Goal: Information Seeking & Learning: Learn about a topic

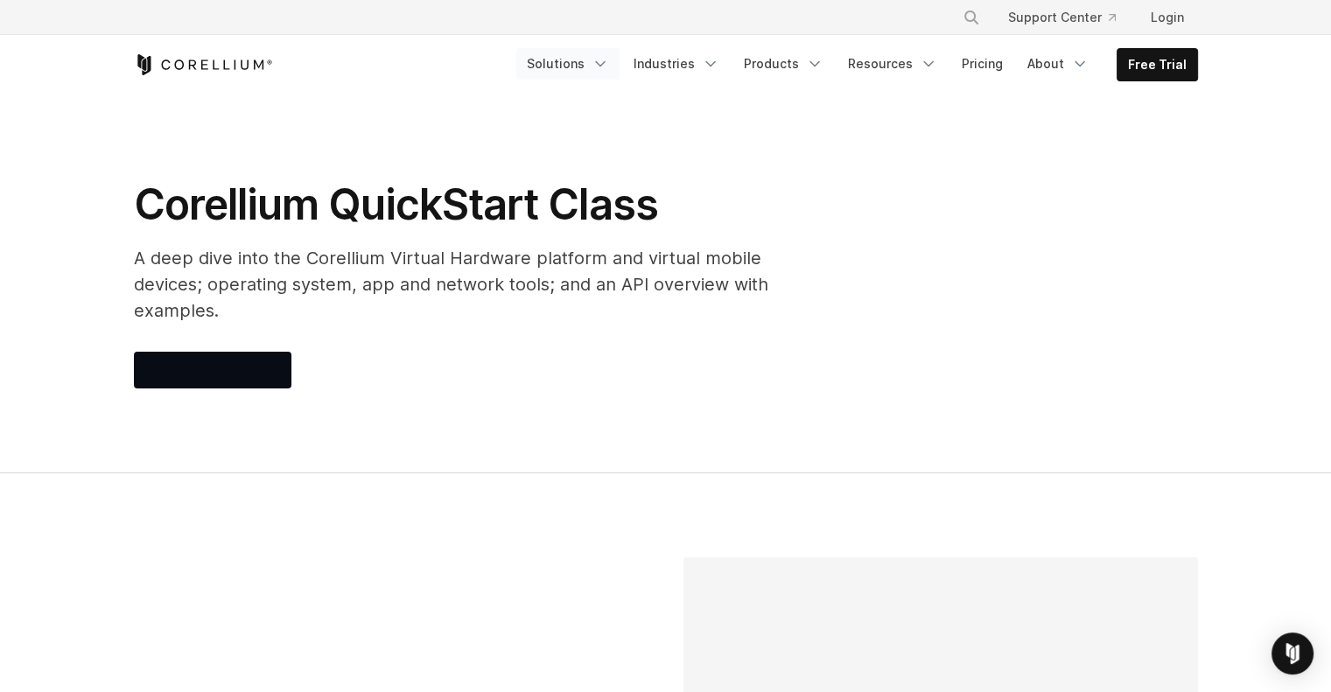
click at [593, 60] on link "Solutions" at bounding box center [567, 63] width 103 height 31
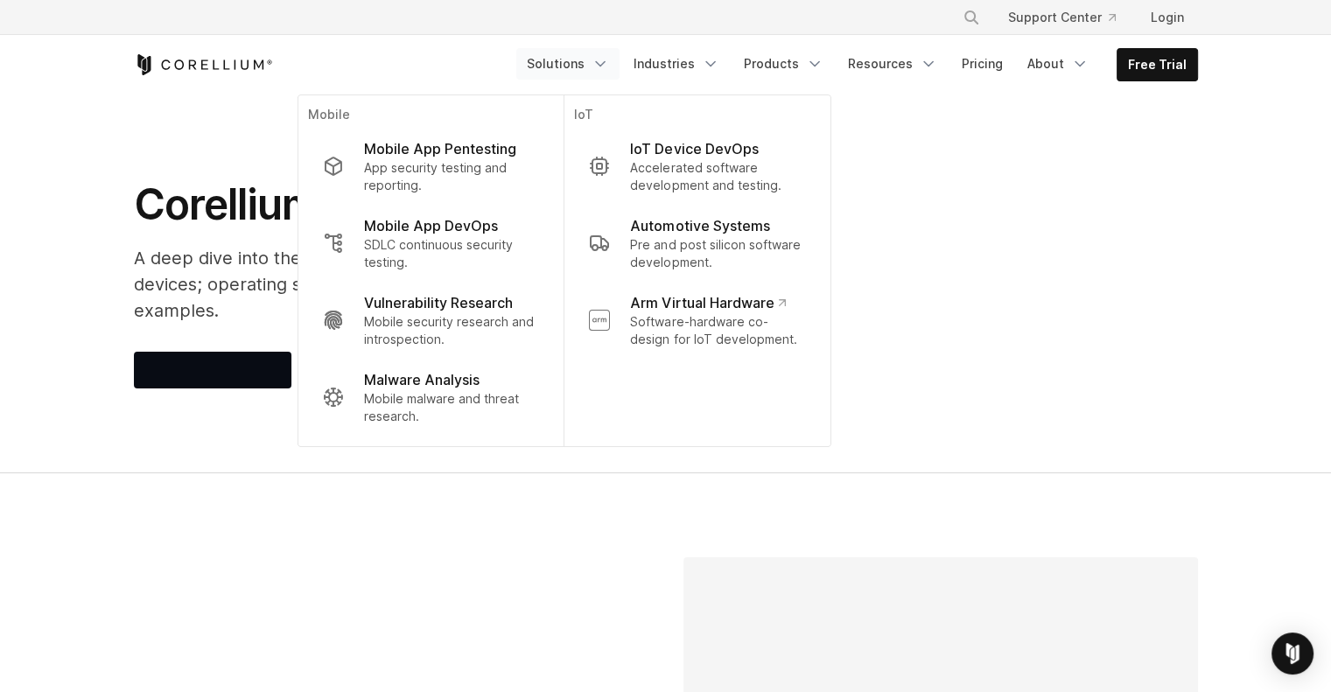
click at [591, 60] on link "Solutions" at bounding box center [567, 63] width 103 height 31
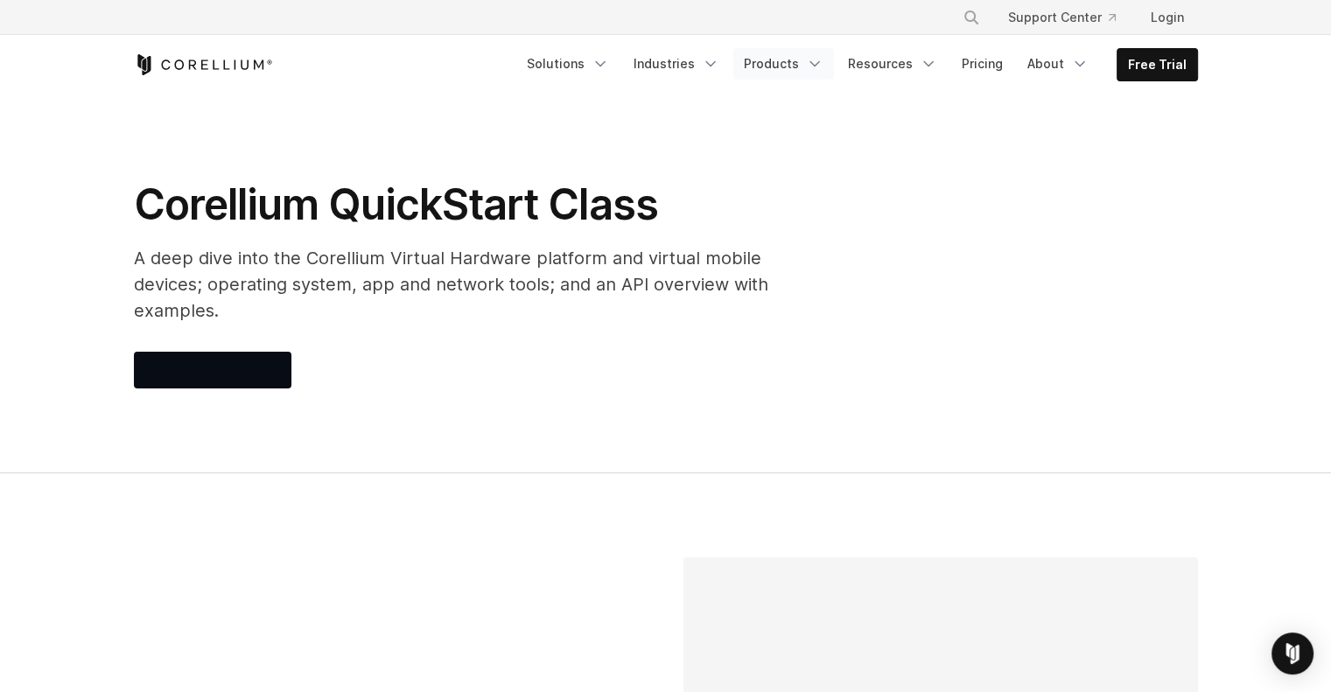
click at [815, 66] on icon "Navigation Menu" at bounding box center [814, 63] width 17 height 17
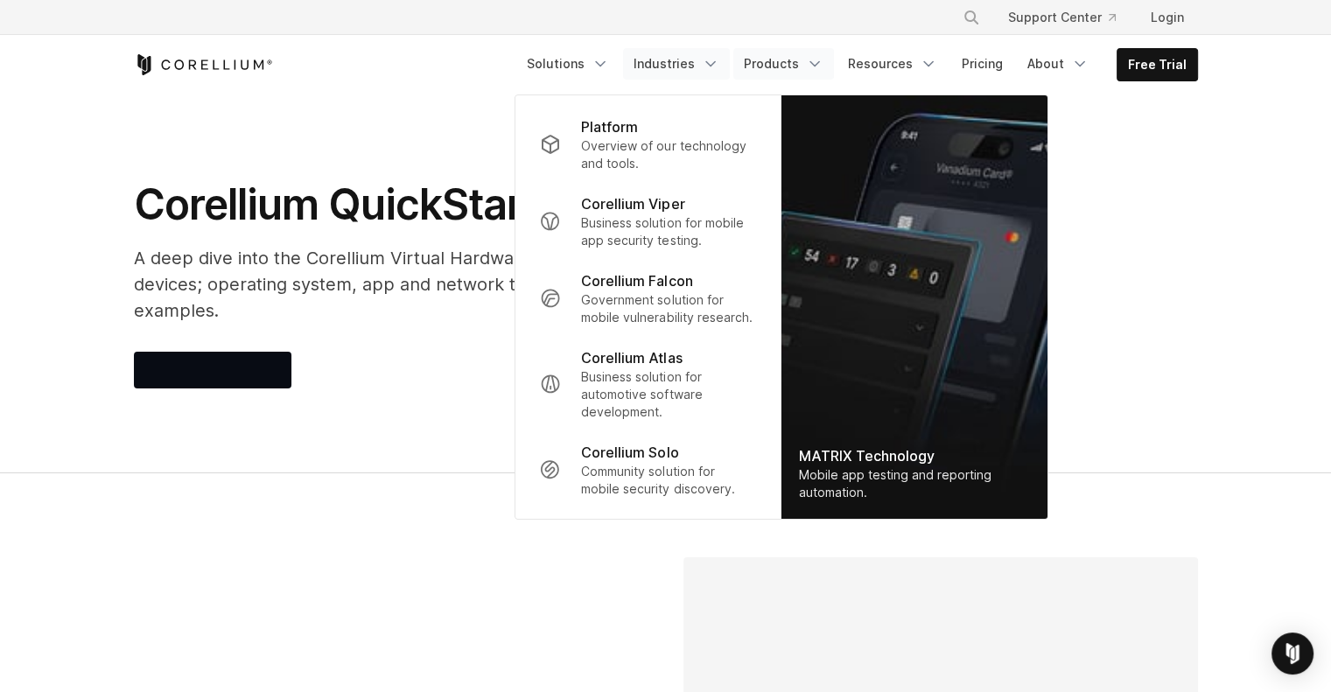
click at [709, 63] on link "Industries" at bounding box center [676, 63] width 107 height 31
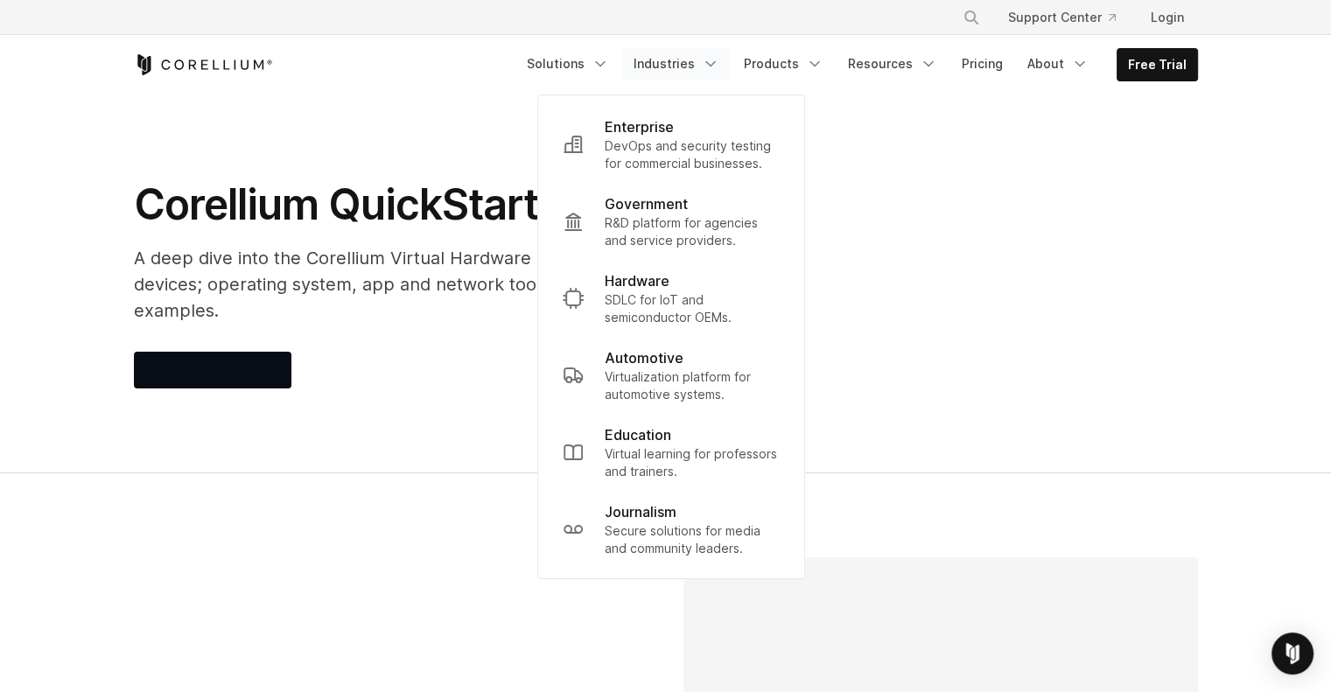
click at [912, 111] on section "Corellium QuickStart Class A deep dive into the Corellium Virtual Hardware plat…" at bounding box center [665, 283] width 1331 height 379
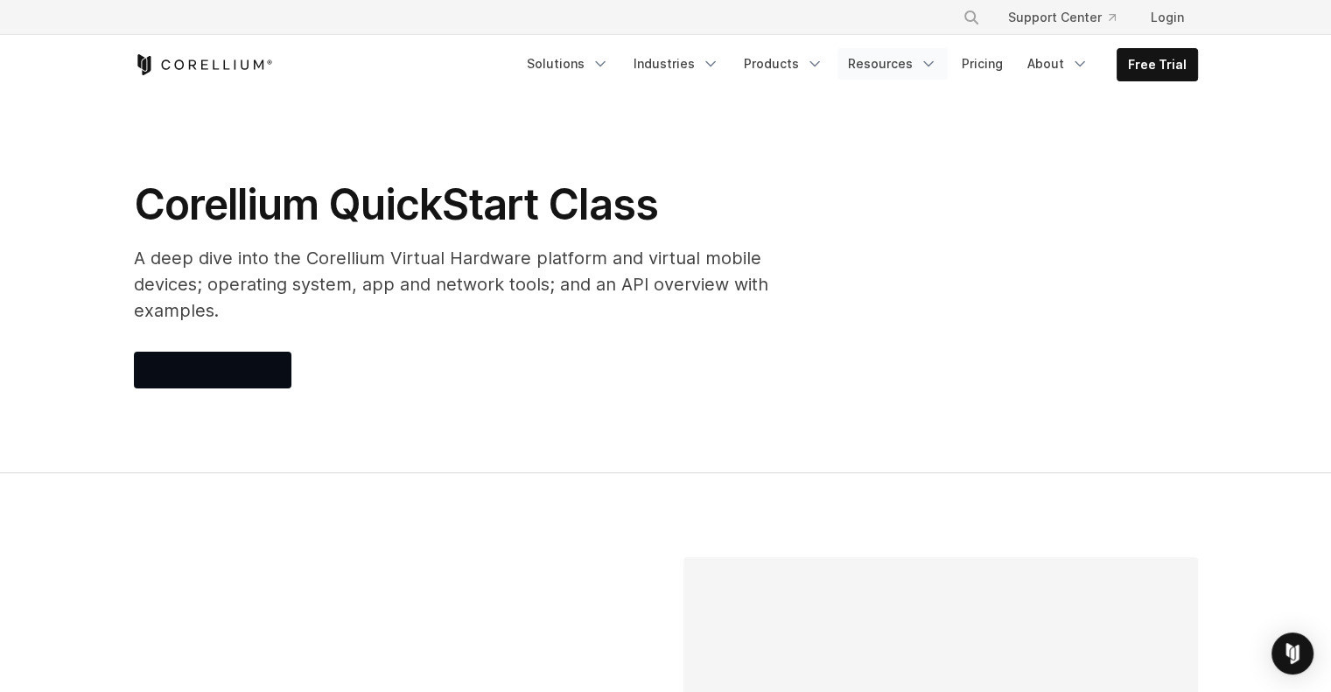
click at [925, 64] on icon "Navigation Menu" at bounding box center [927, 63] width 17 height 17
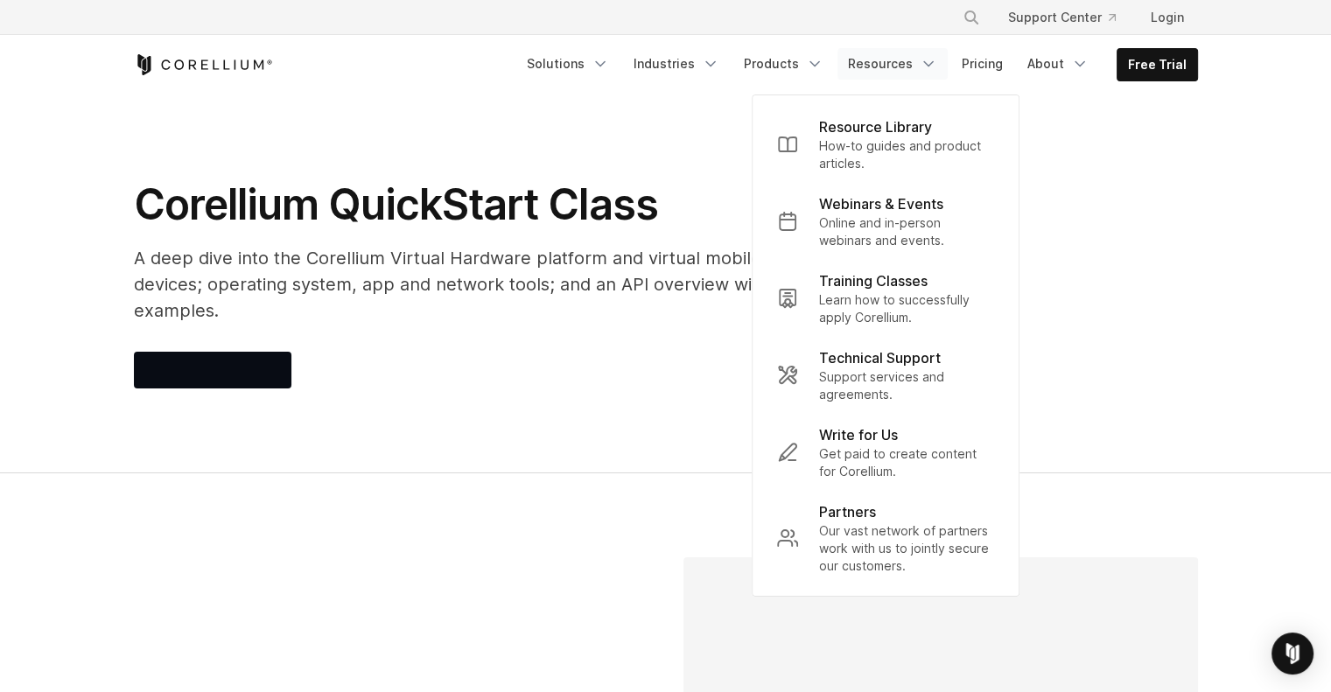
click at [702, 103] on section "Corellium QuickStart Class A deep dive into the Corellium Virtual Hardware plat…" at bounding box center [665, 283] width 1331 height 379
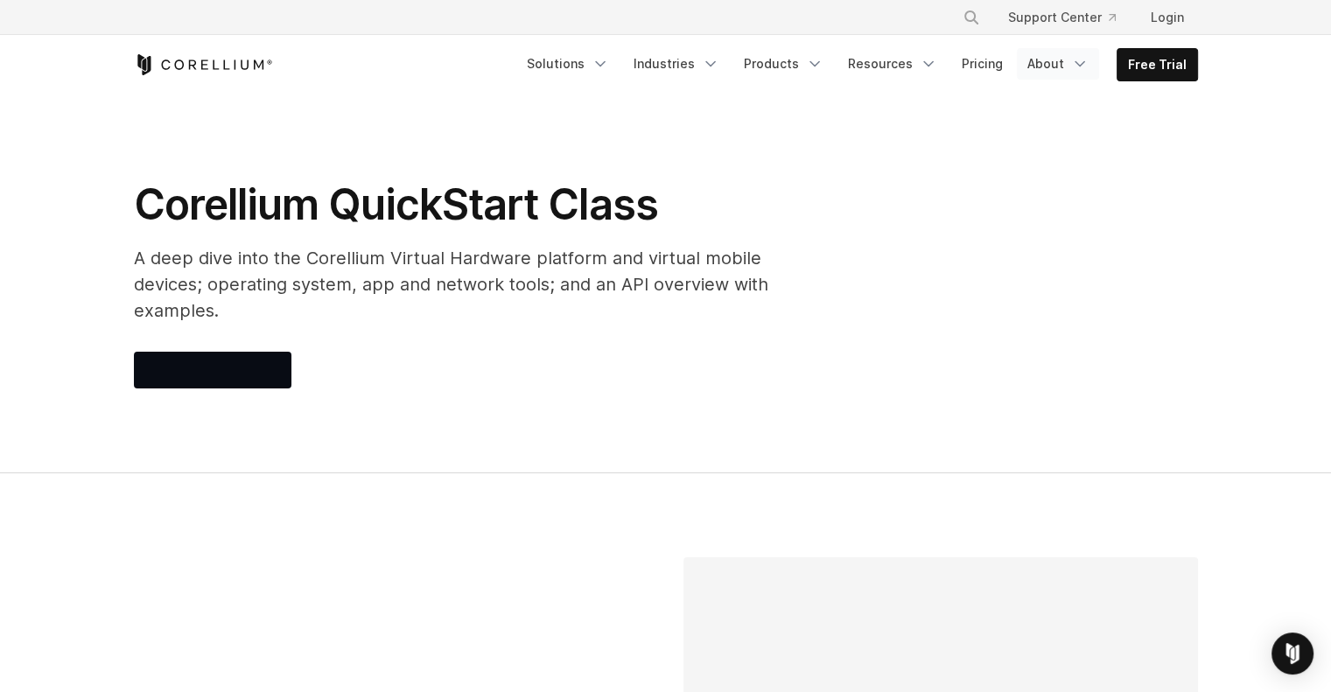
click at [1064, 71] on link "About" at bounding box center [1058, 63] width 82 height 31
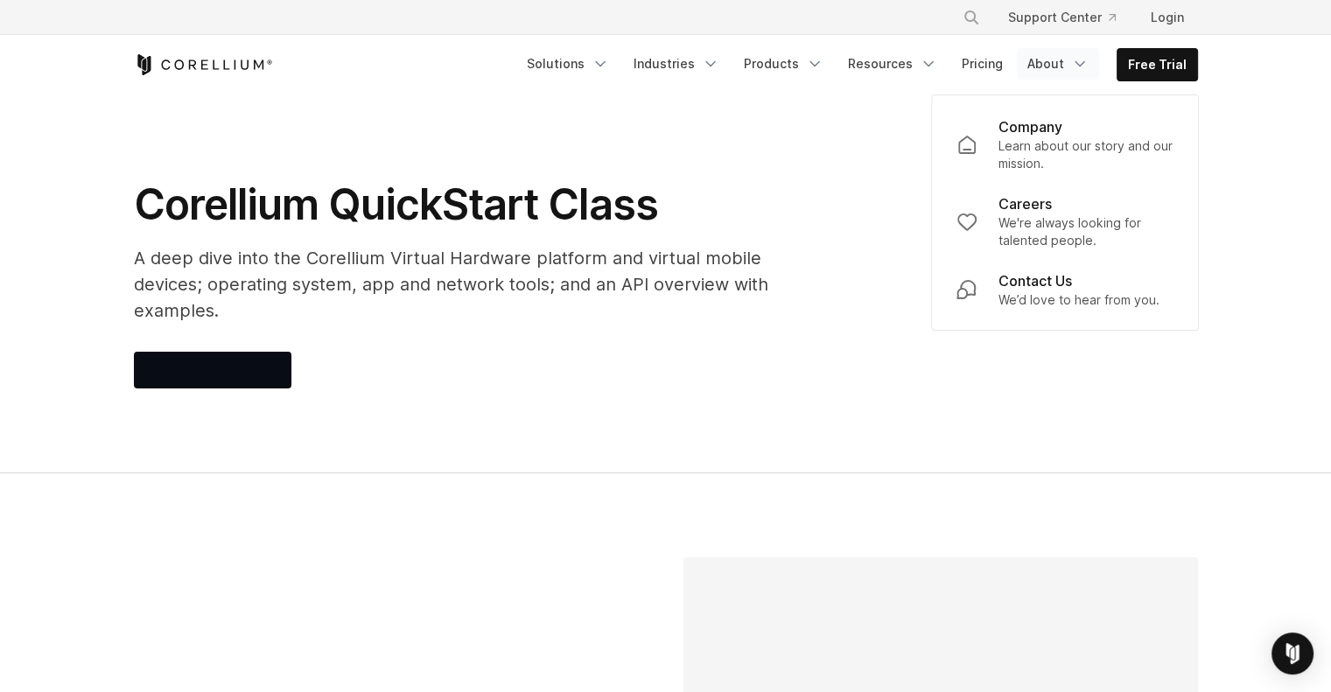
click at [596, 314] on div "Corellium QuickStart Class A deep dive into the Corellium Virtual Hardware plat…" at bounding box center [483, 283] width 735 height 210
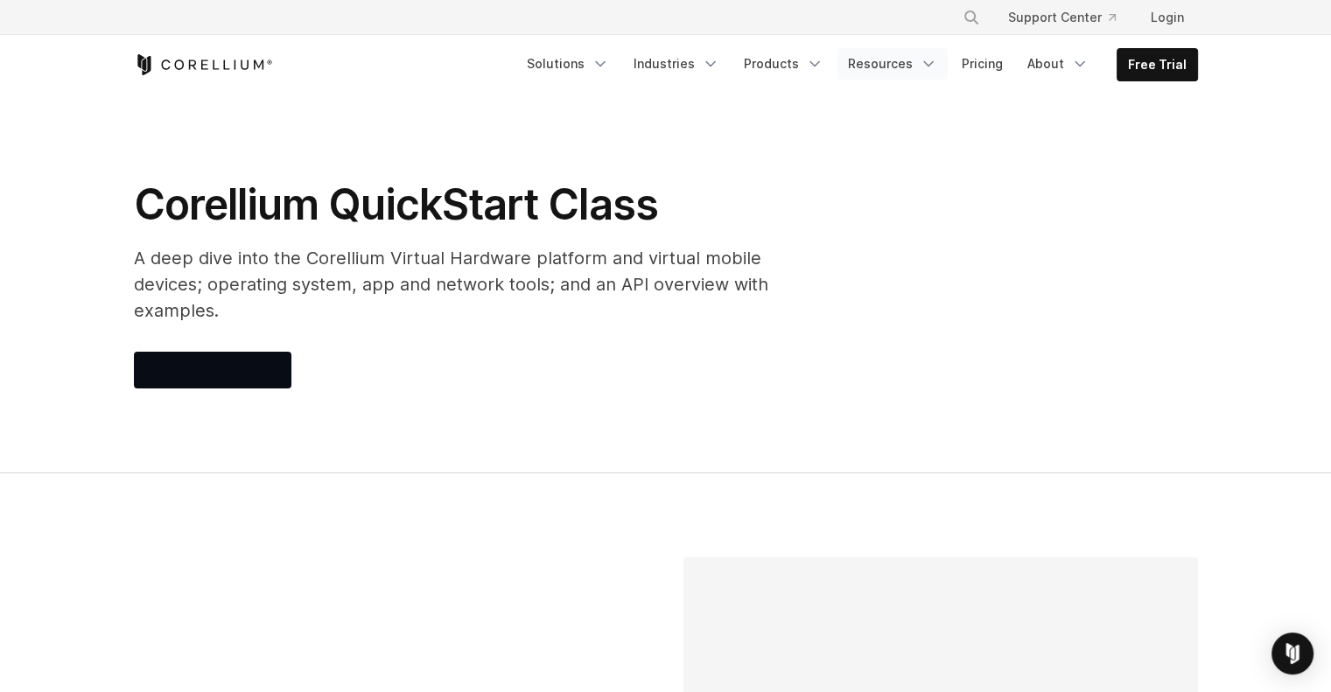
click at [916, 66] on link "Resources" at bounding box center [892, 63] width 110 height 31
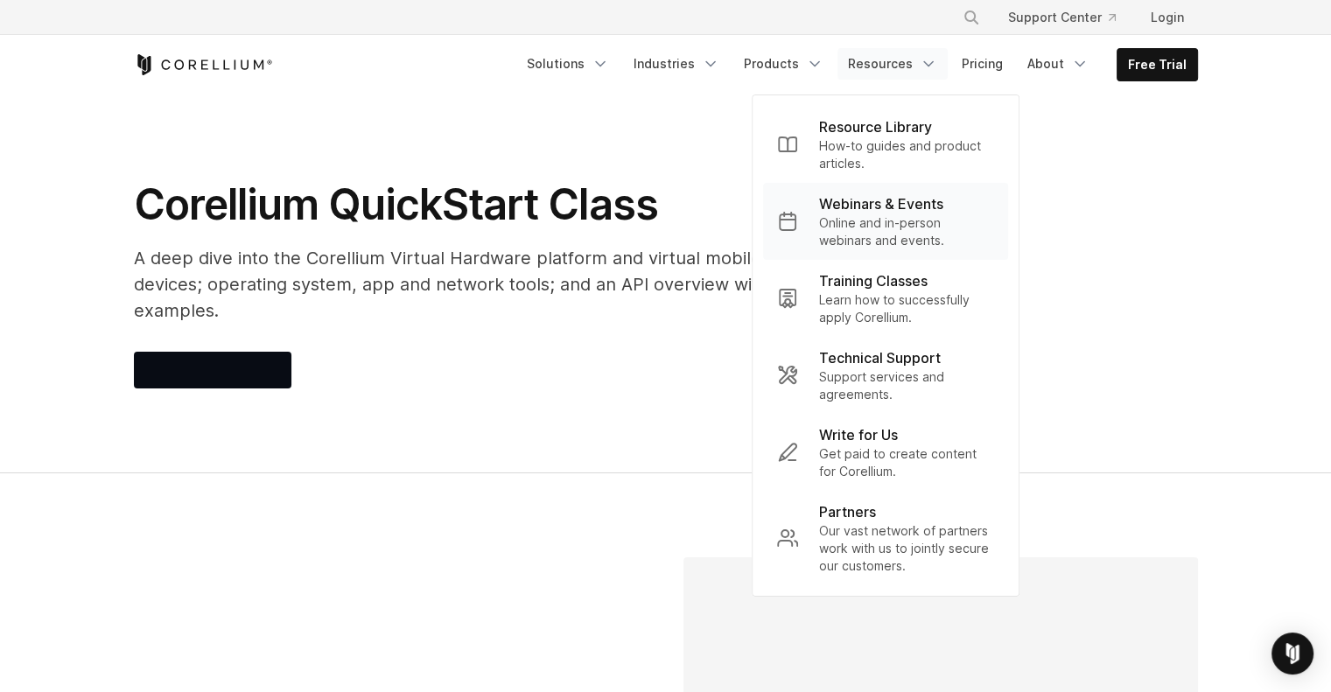
click at [815, 221] on link "Webinars & Events Online and in-person webinars and events." at bounding box center [885, 221] width 245 height 77
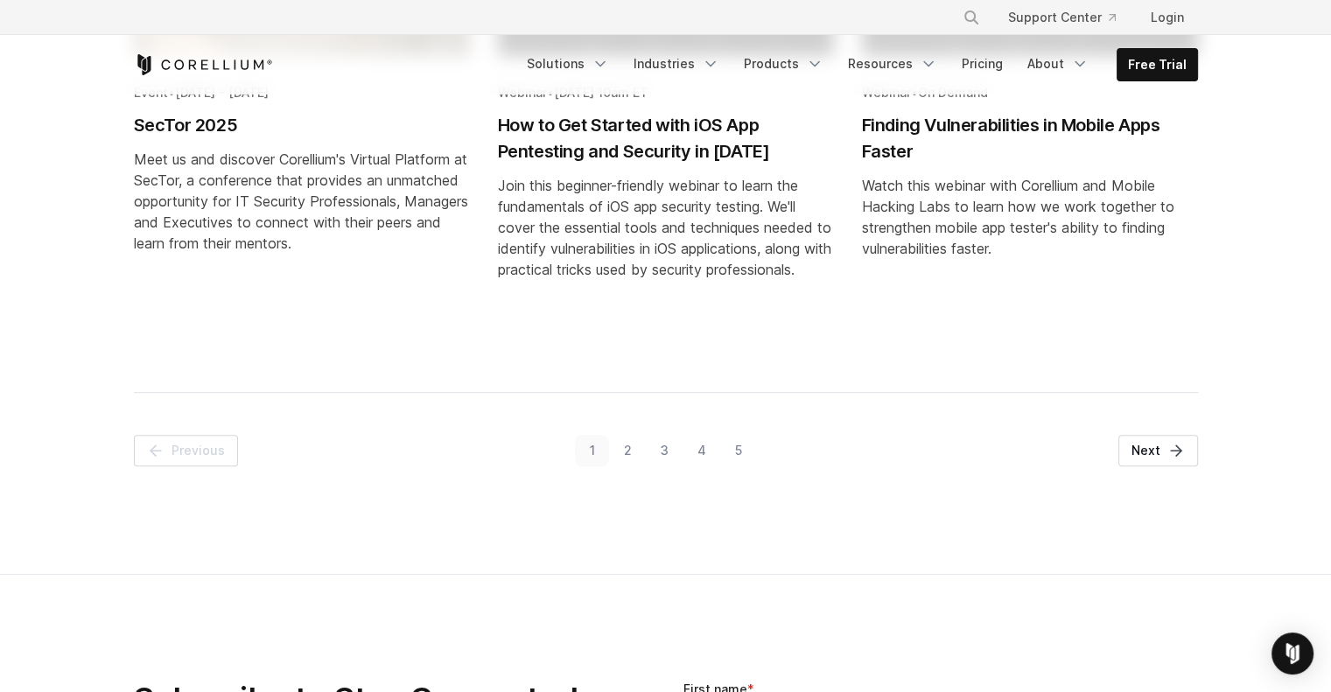
scroll to position [1136, 0]
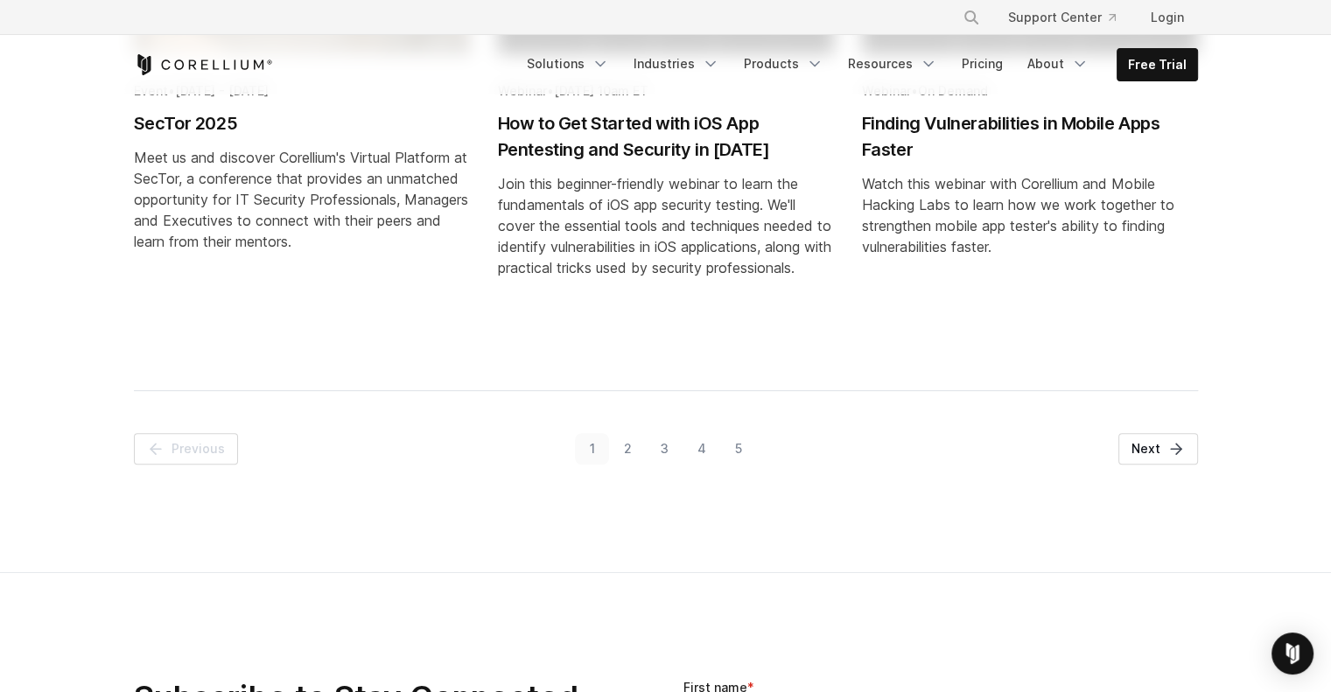
click at [633, 445] on link "2" at bounding box center [627, 448] width 37 height 31
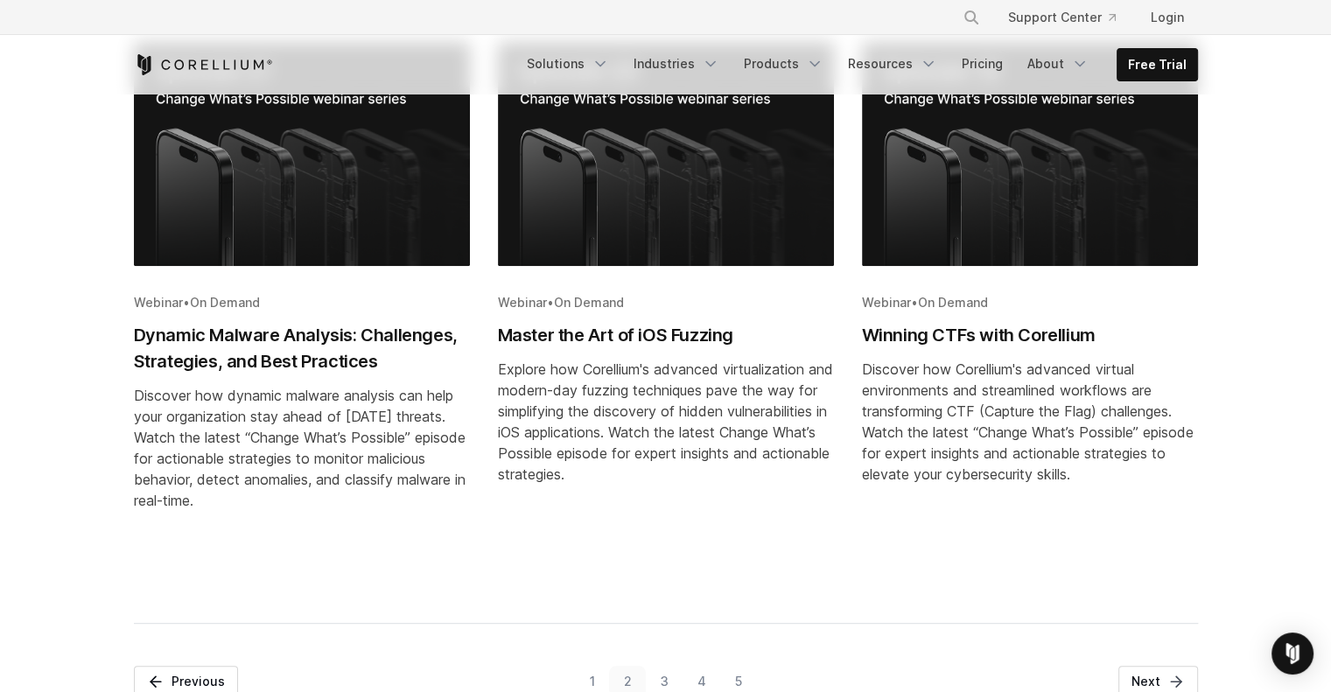
scroll to position [1003, 0]
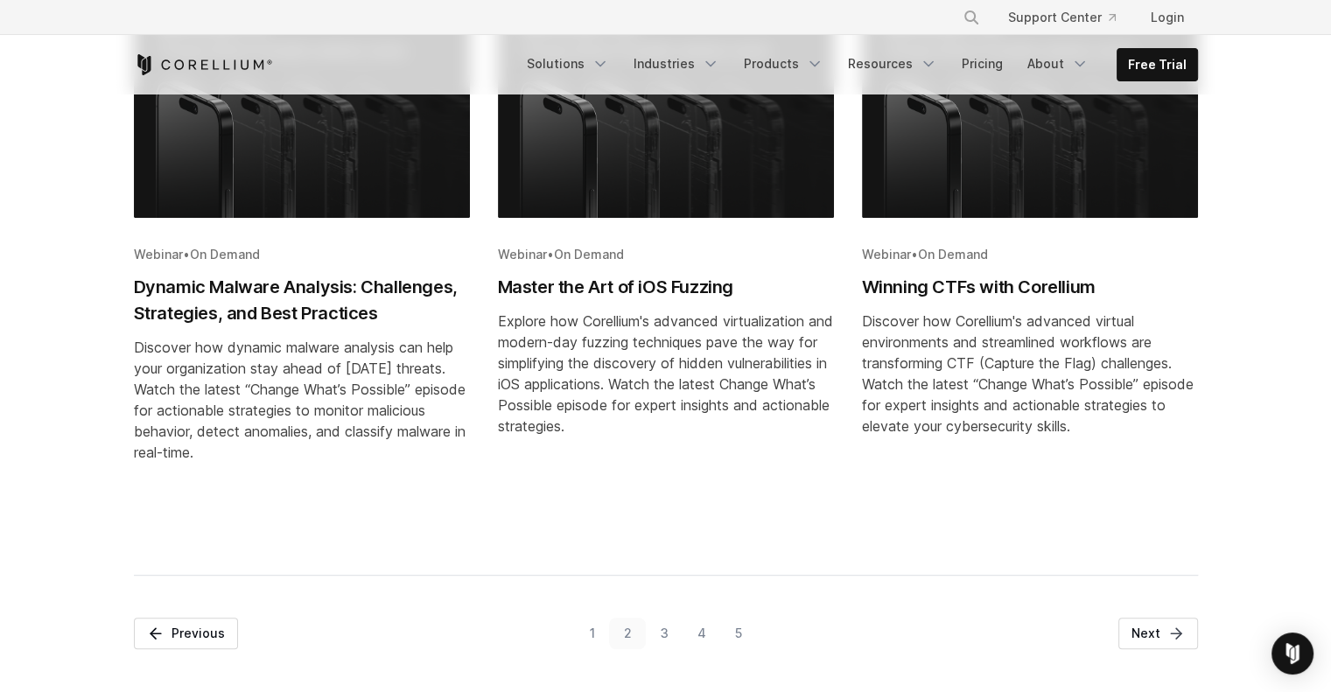
click at [668, 633] on link "3" at bounding box center [664, 633] width 37 height 31
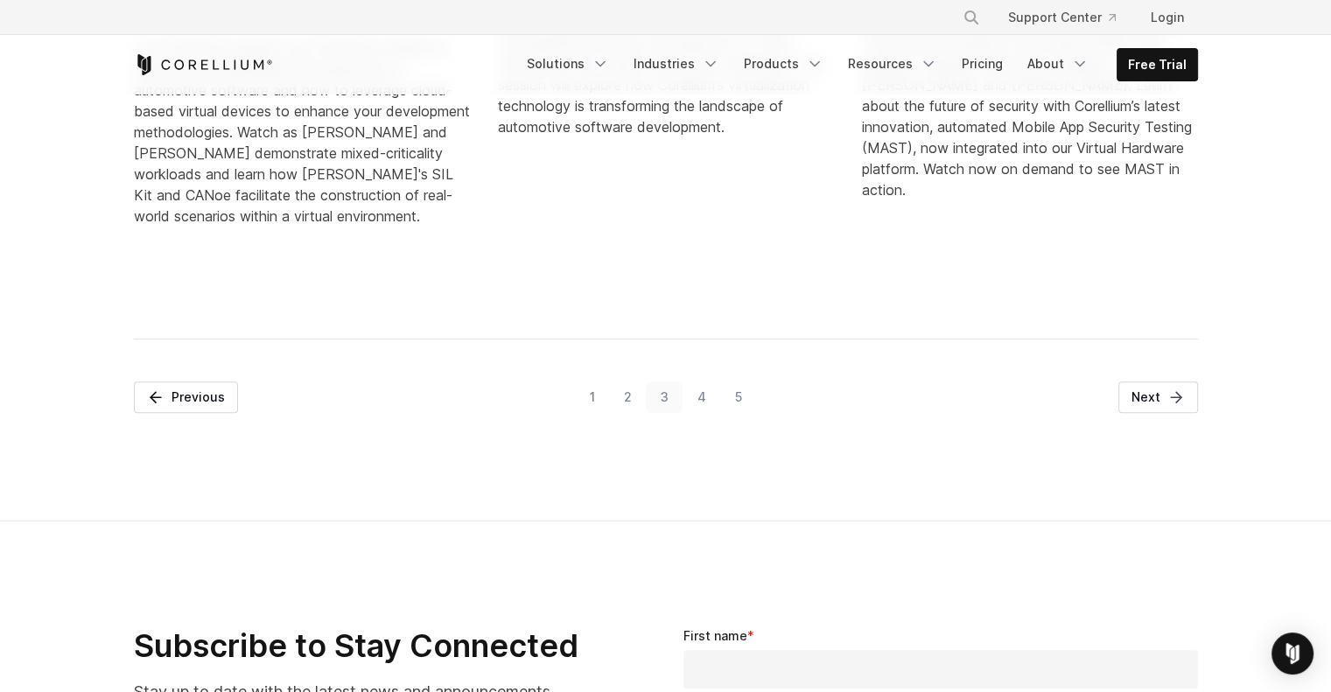
scroll to position [1330, 0]
click at [695, 393] on link "4" at bounding box center [701, 396] width 38 height 31
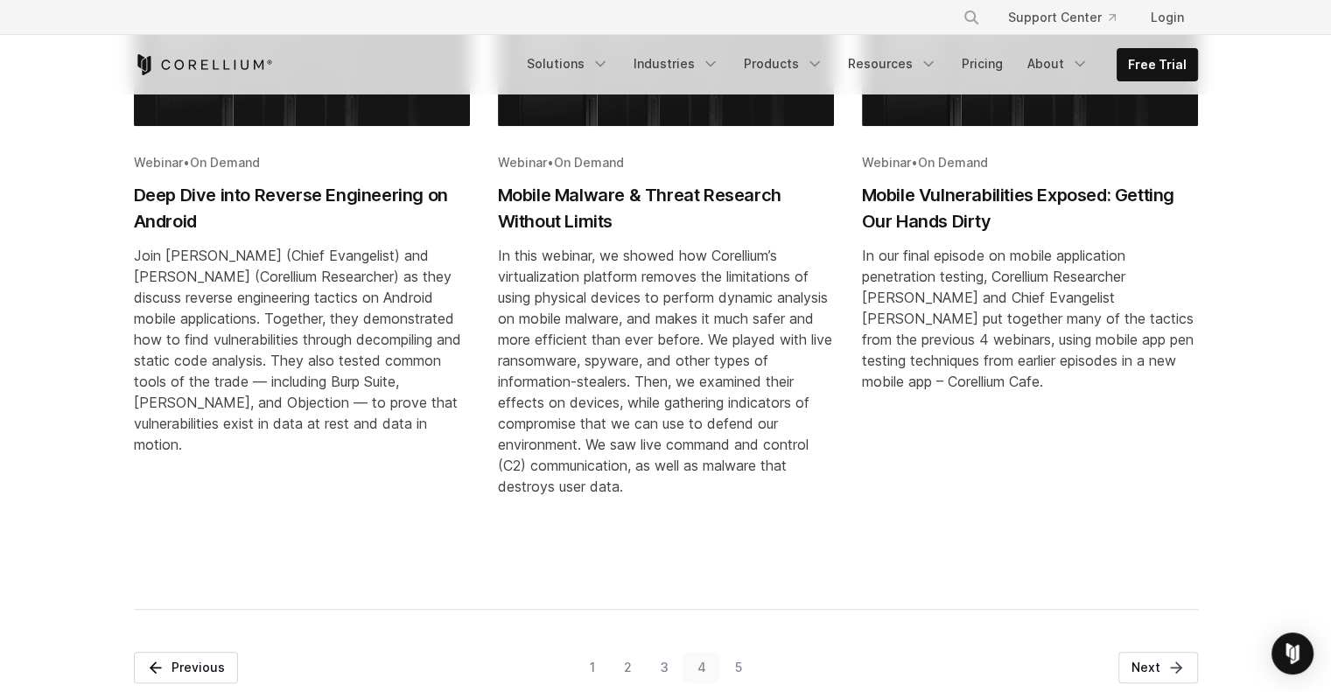
scroll to position [1388, 0]
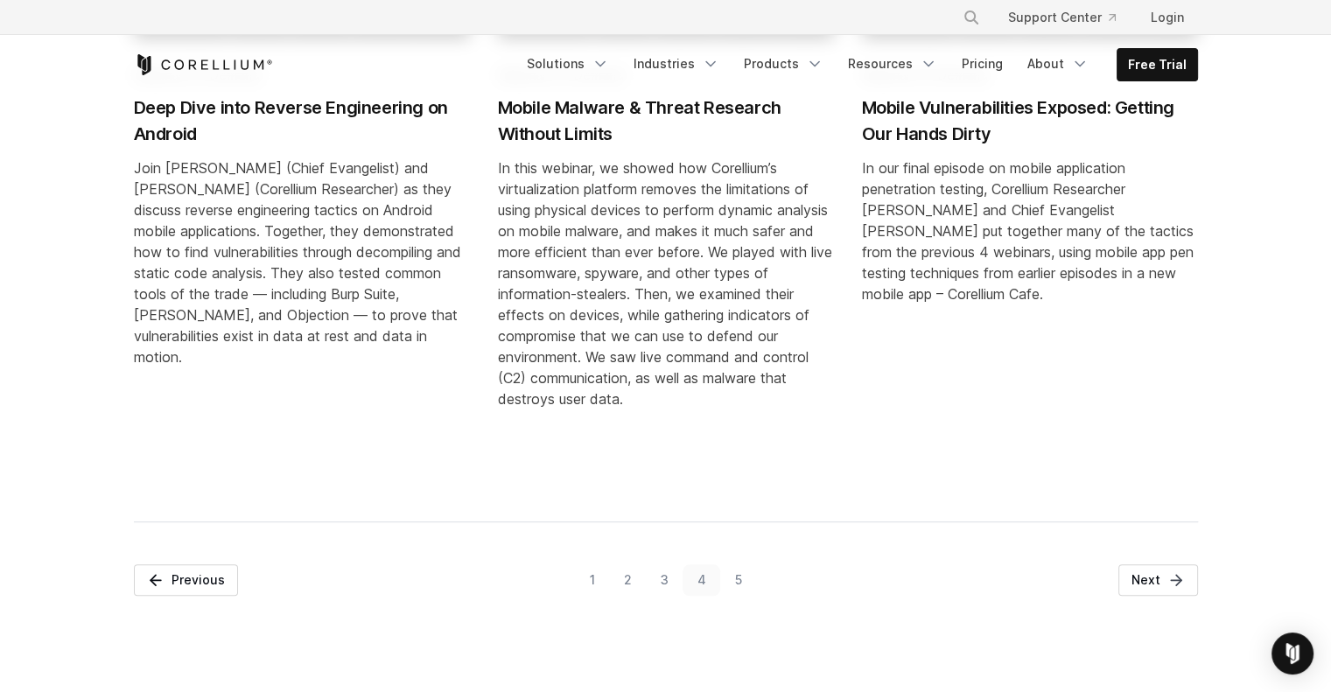
click at [740, 581] on link "5" at bounding box center [738, 579] width 36 height 31
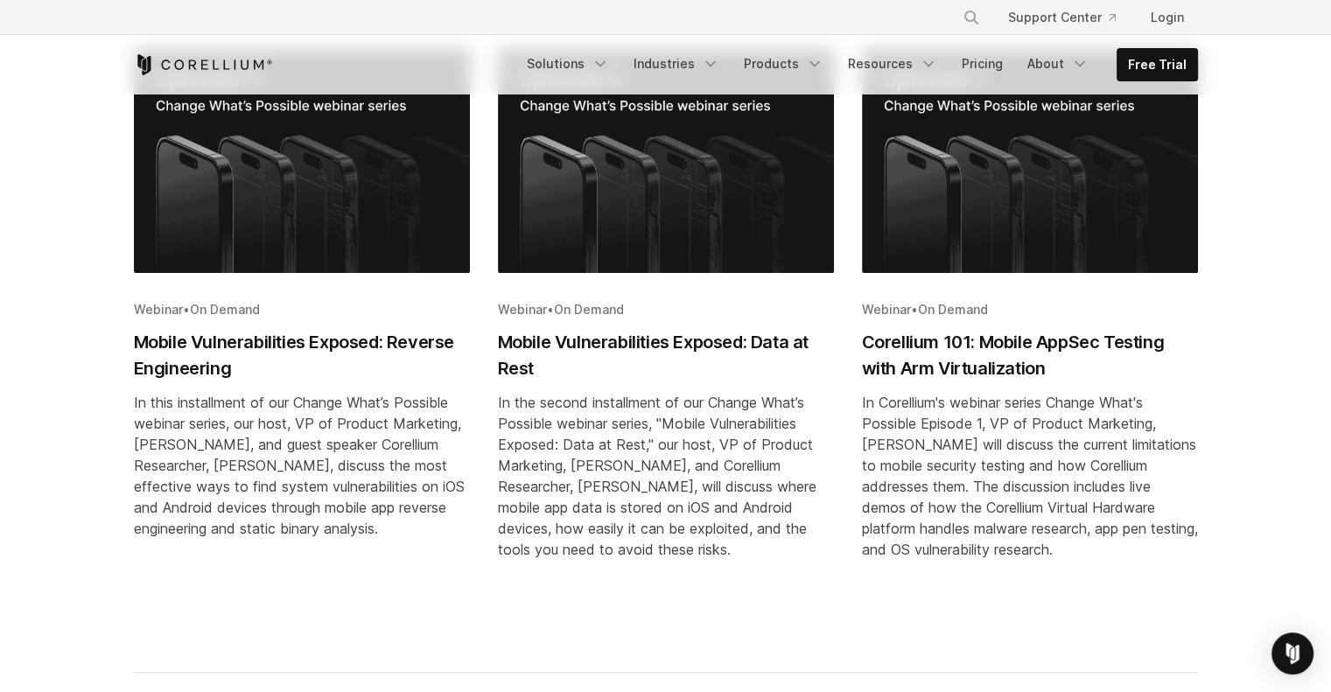
scroll to position [426, 0]
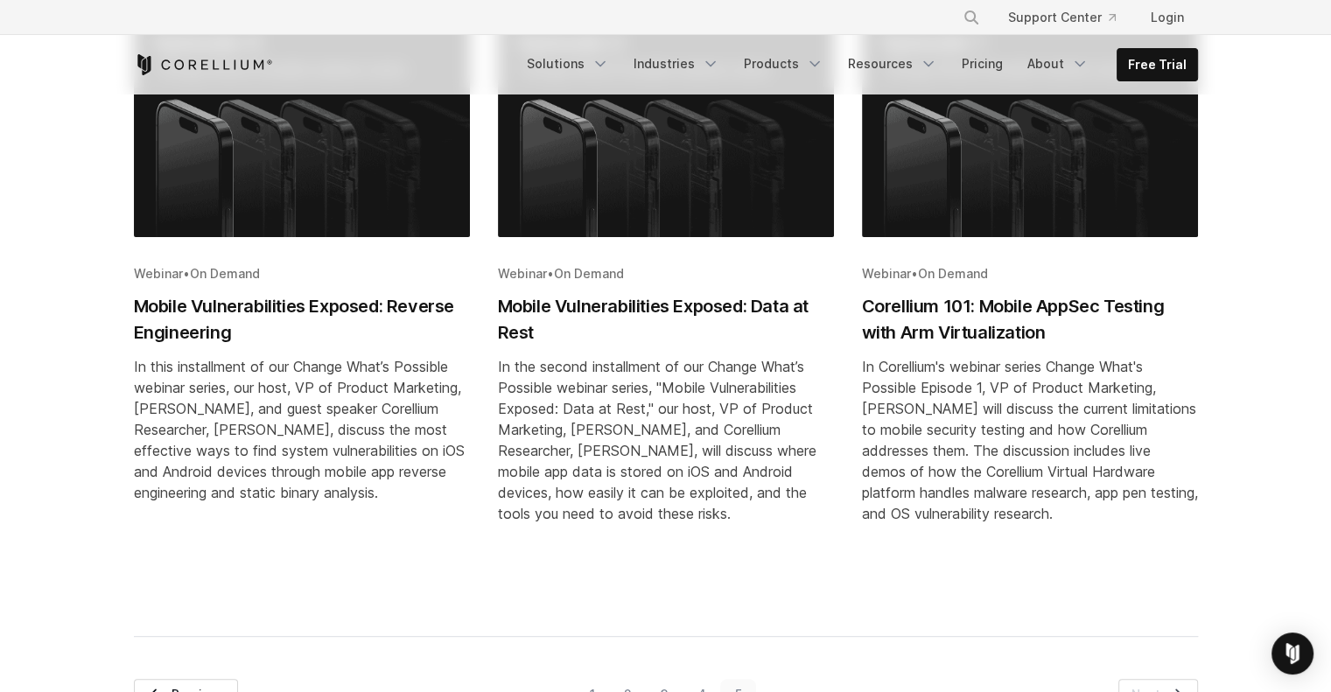
click at [921, 314] on h2 "Corellium 101: Mobile AppSec Testing with Arm Virtualization" at bounding box center [1030, 319] width 336 height 52
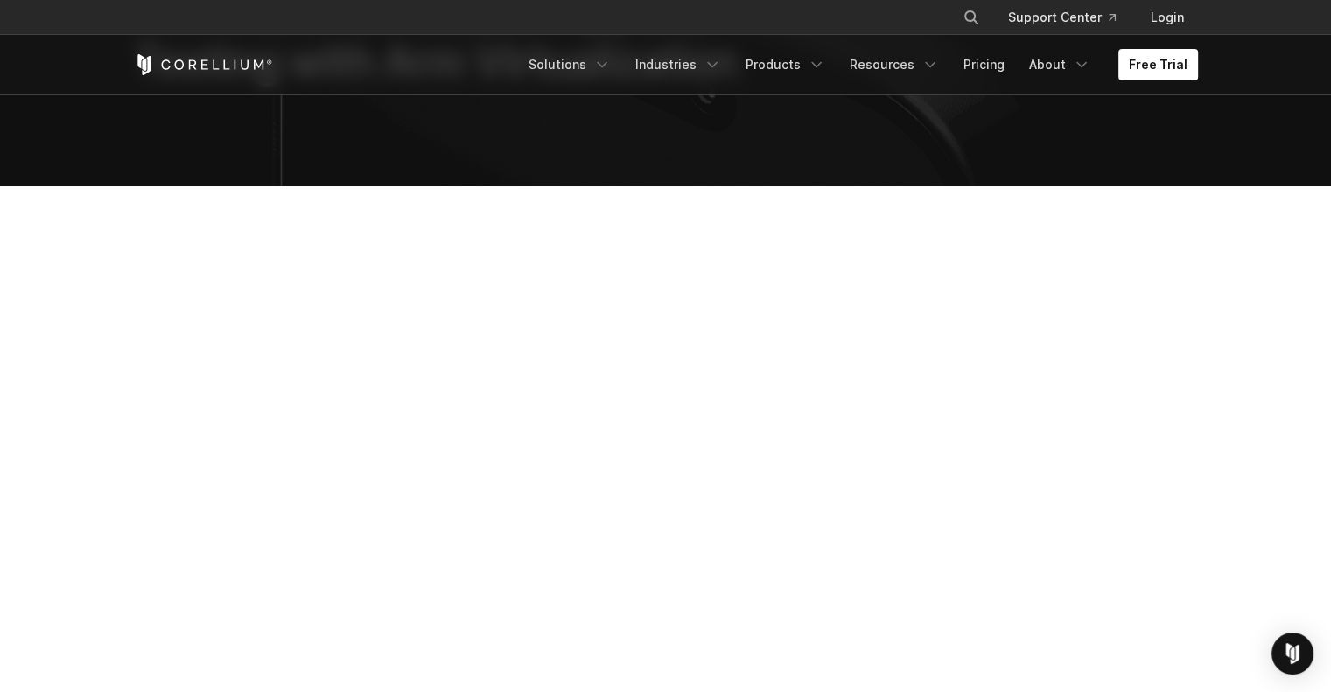
scroll to position [199, 0]
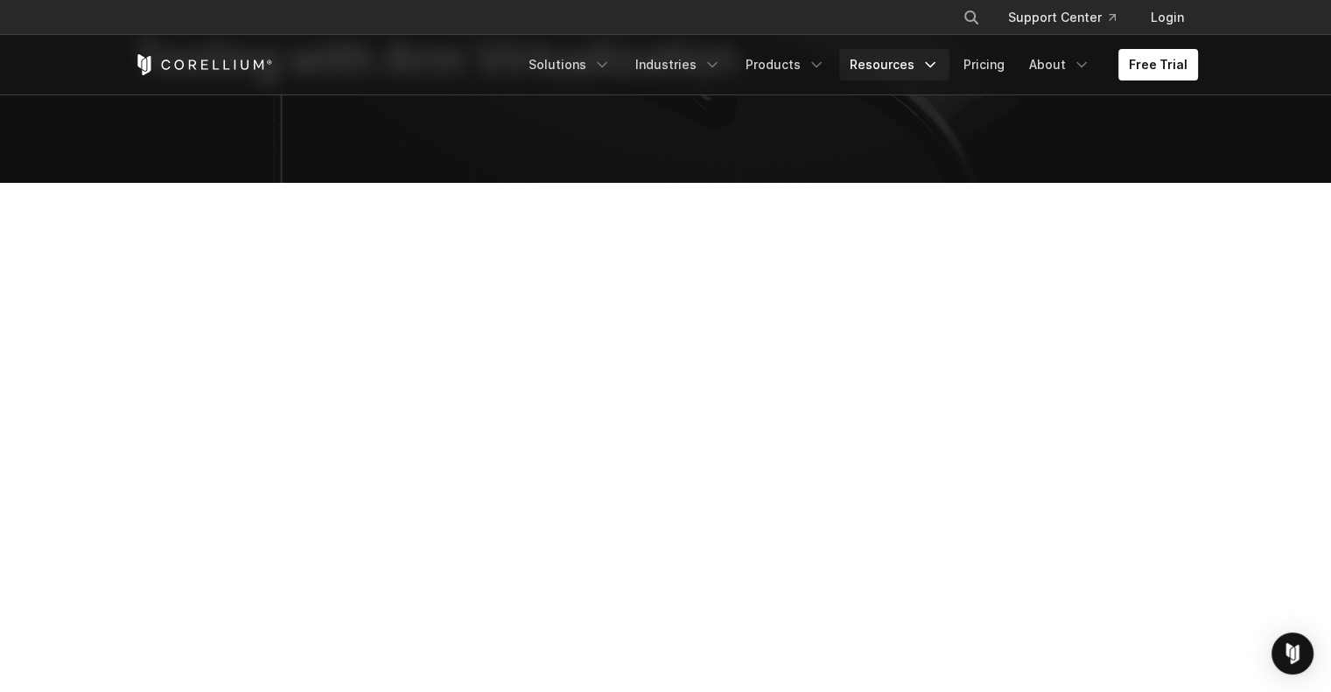
click at [930, 66] on icon "Navigation Menu" at bounding box center [929, 64] width 17 height 17
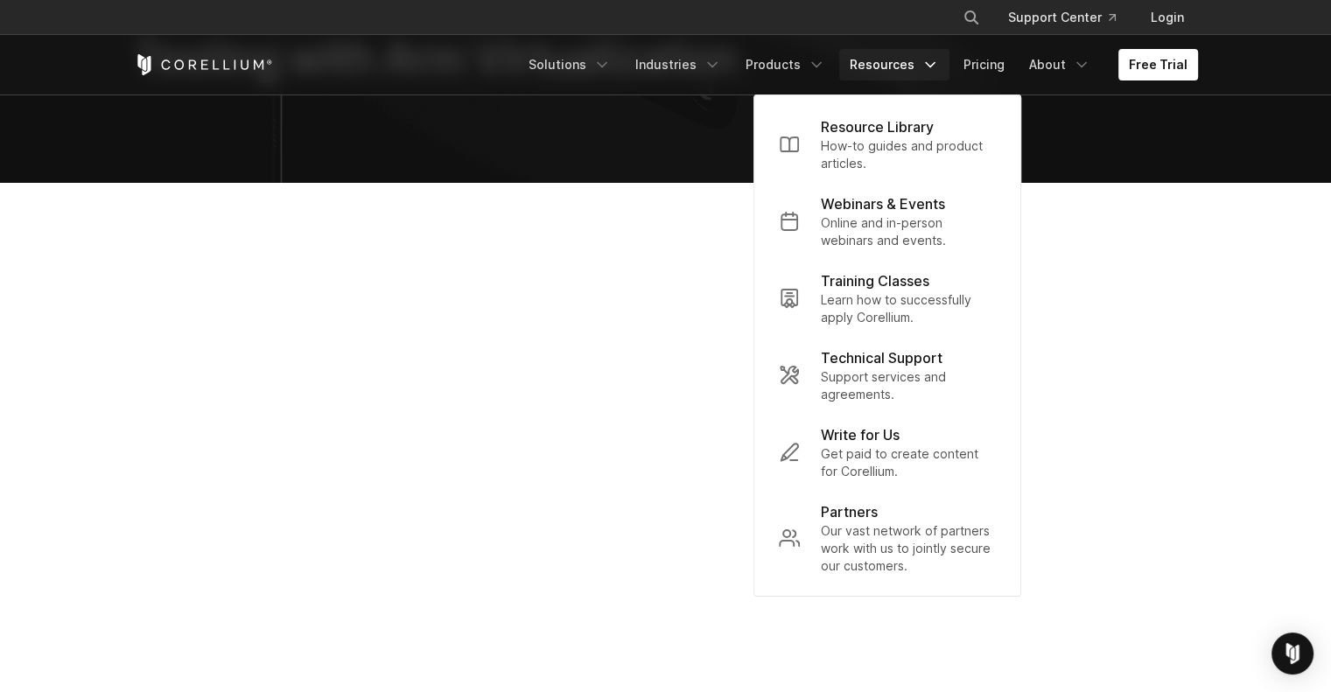
click at [1292, 270] on section at bounding box center [665, 555] width 1331 height 745
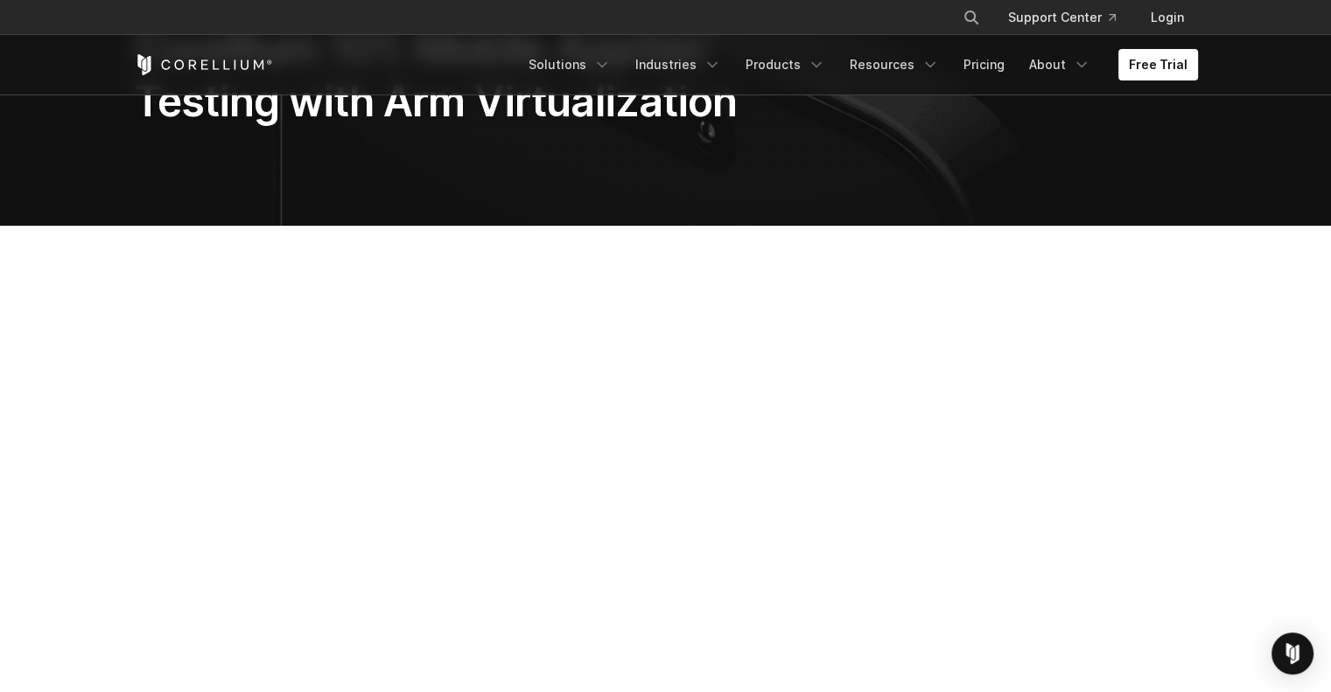
scroll to position [154, 0]
